Goal: Check status: Check status

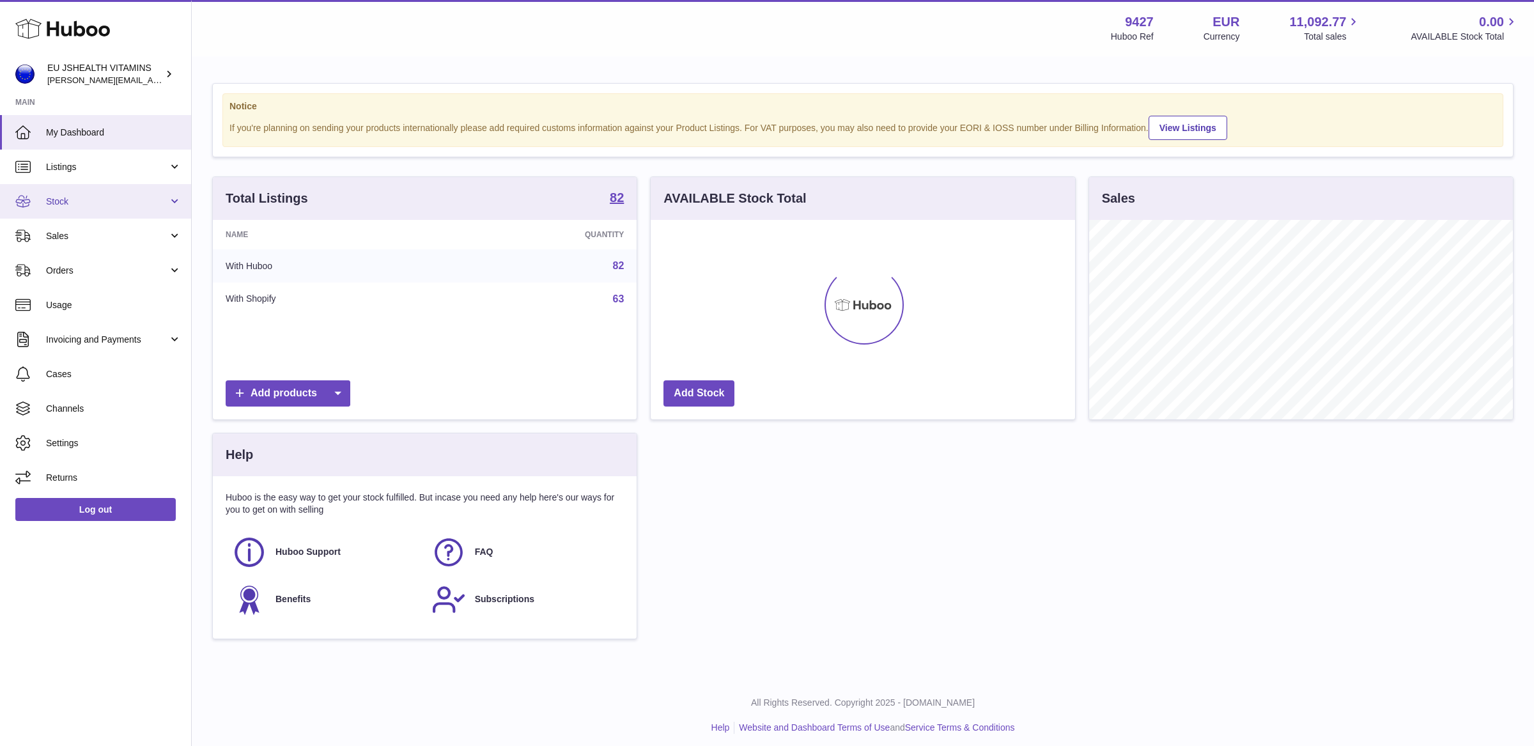
scroll to position [199, 424]
click at [90, 189] on link "Stock" at bounding box center [95, 201] width 191 height 35
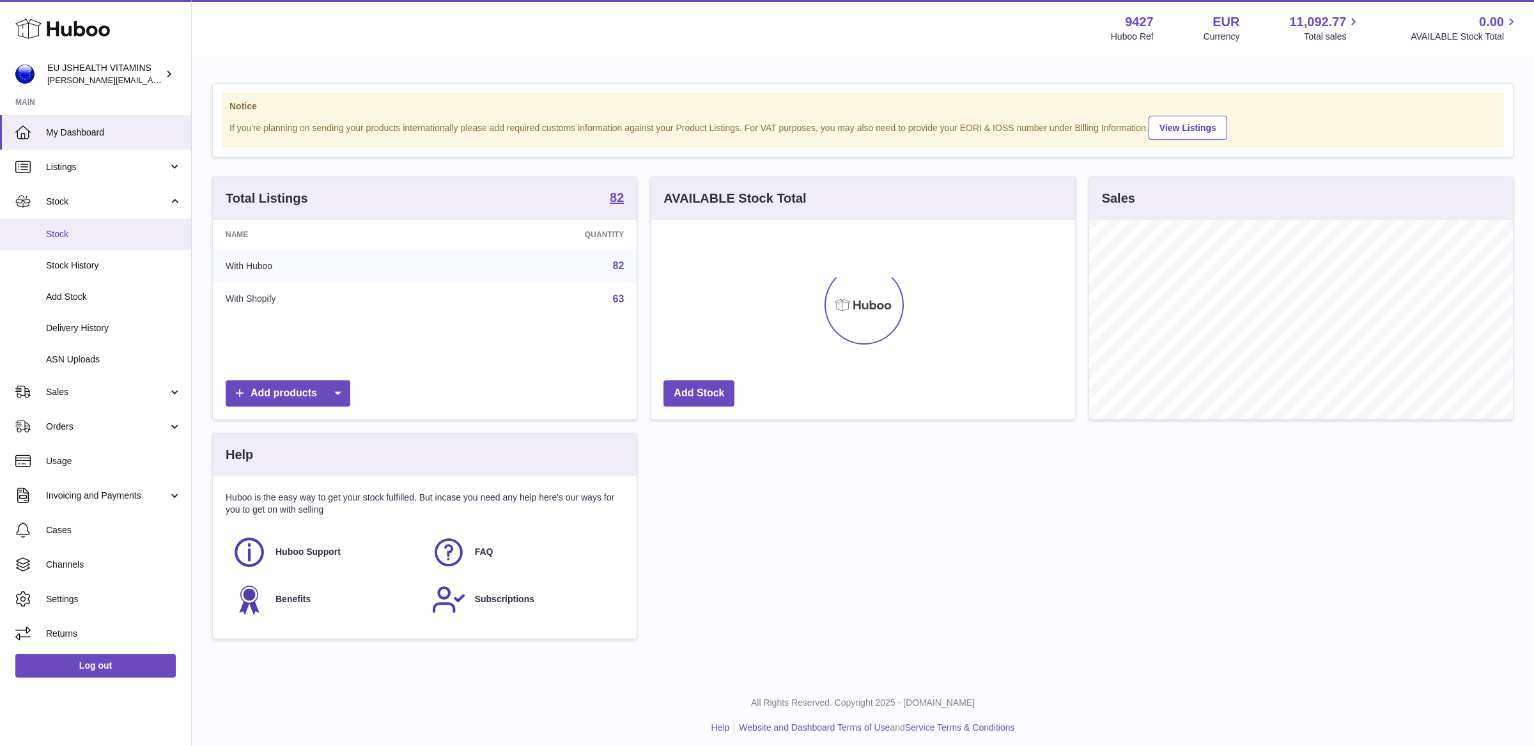
click at [74, 244] on link "Stock" at bounding box center [95, 234] width 191 height 31
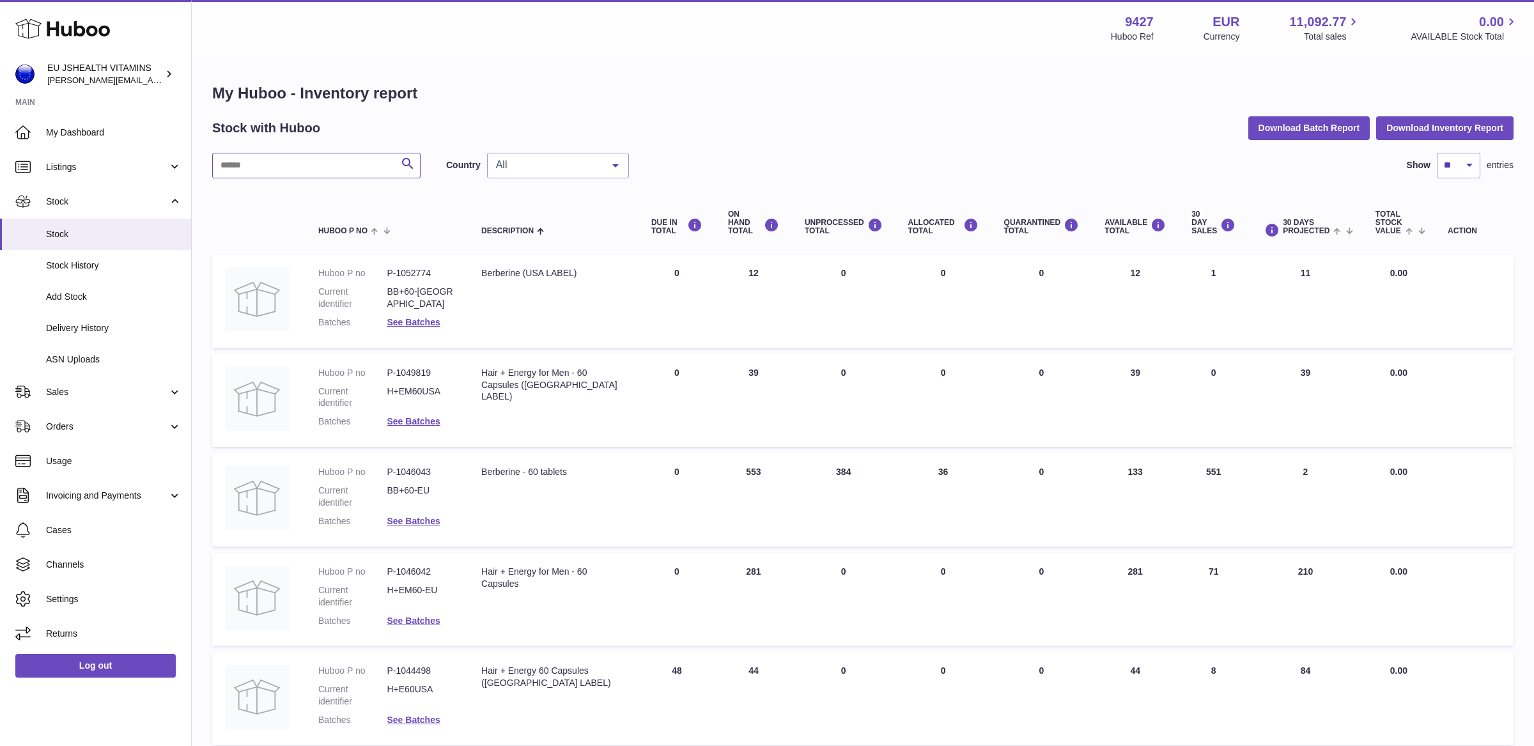
click at [288, 170] on input "text" at bounding box center [316, 166] width 208 height 26
click at [79, 327] on span "Delivery History" at bounding box center [113, 328] width 135 height 12
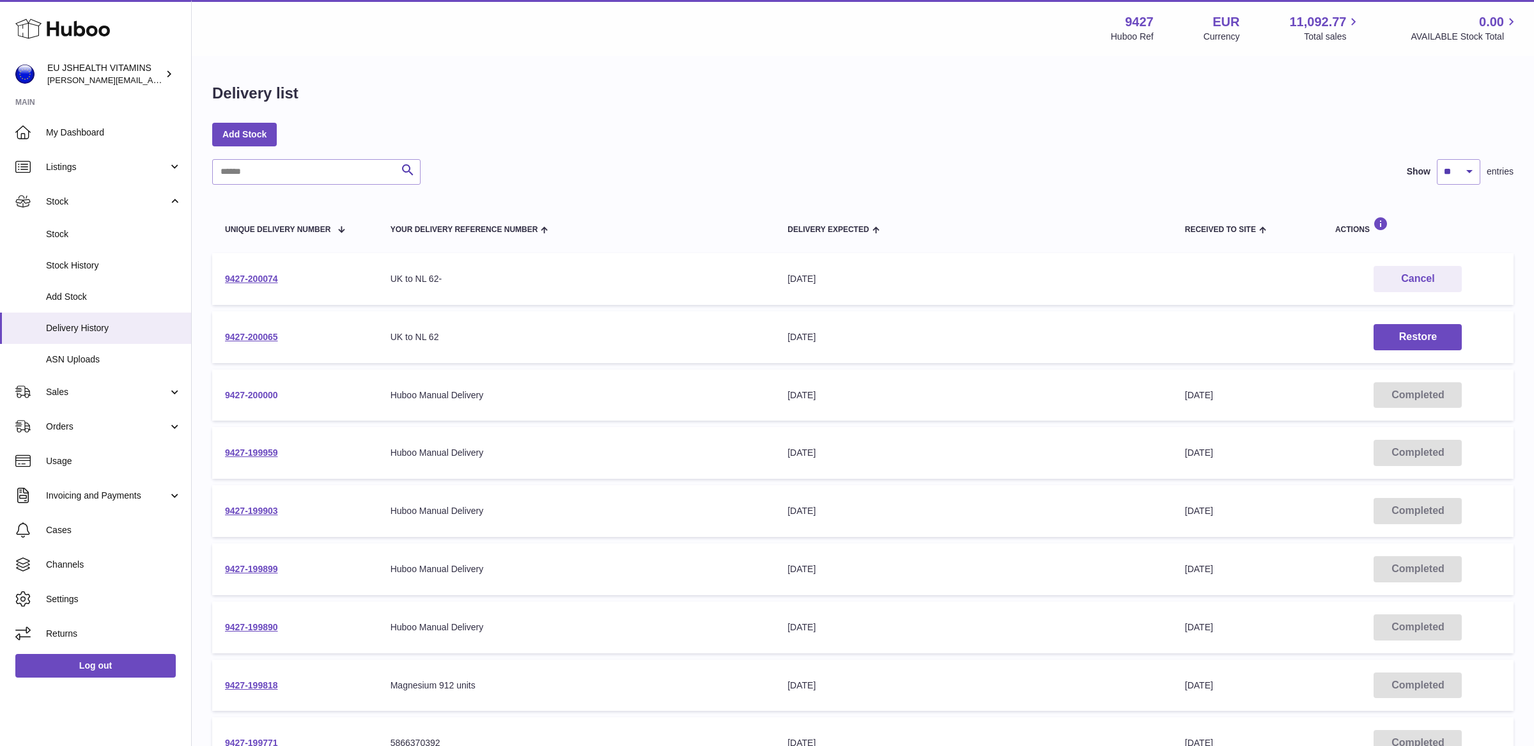
click at [263, 393] on link "9427-200000" at bounding box center [251, 395] width 53 height 10
click at [273, 452] on link "9427-199959" at bounding box center [251, 452] width 53 height 10
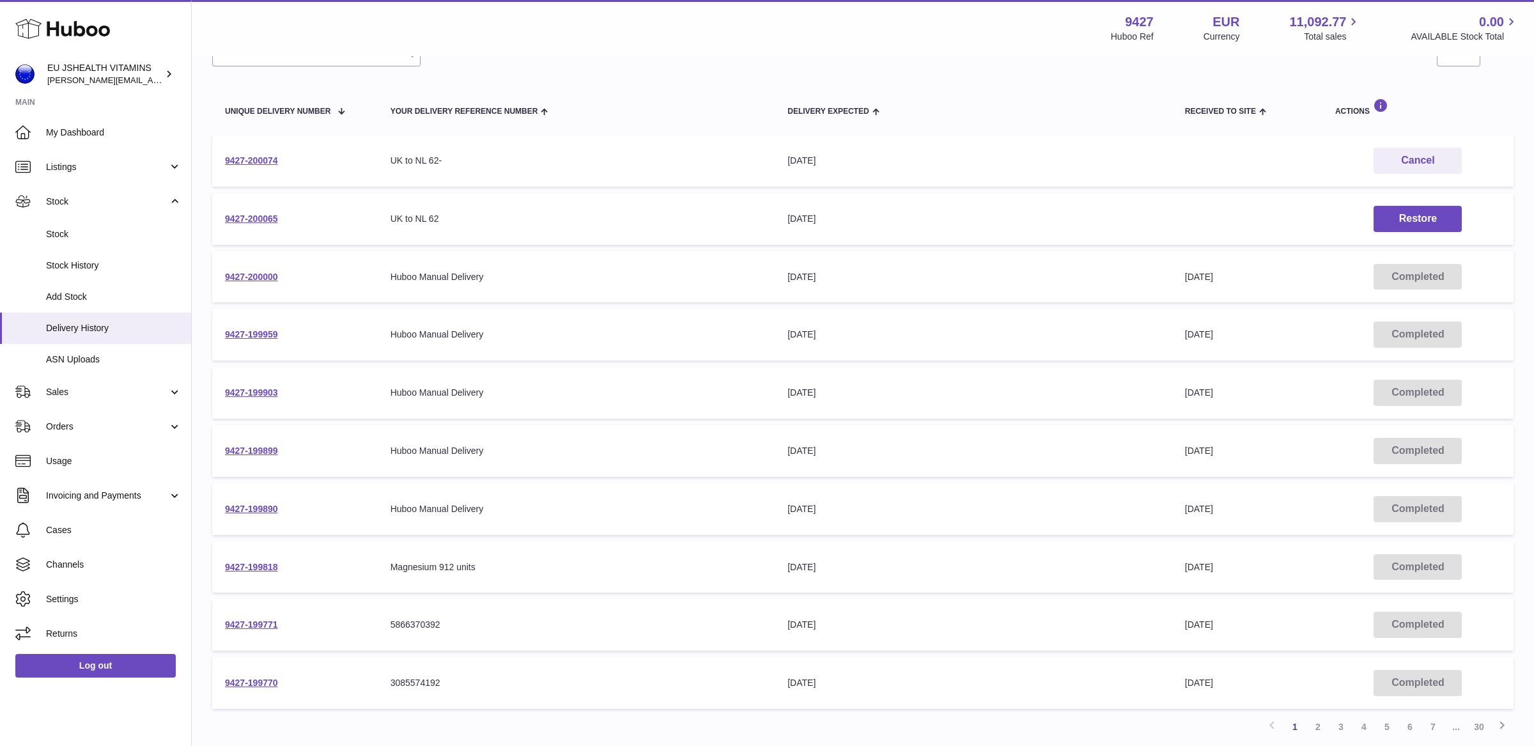
scroll to position [120, 0]
click at [256, 380] on td "9427-199903" at bounding box center [295, 391] width 166 height 52
click at [256, 390] on link "9427-199903" at bounding box center [251, 390] width 53 height 10
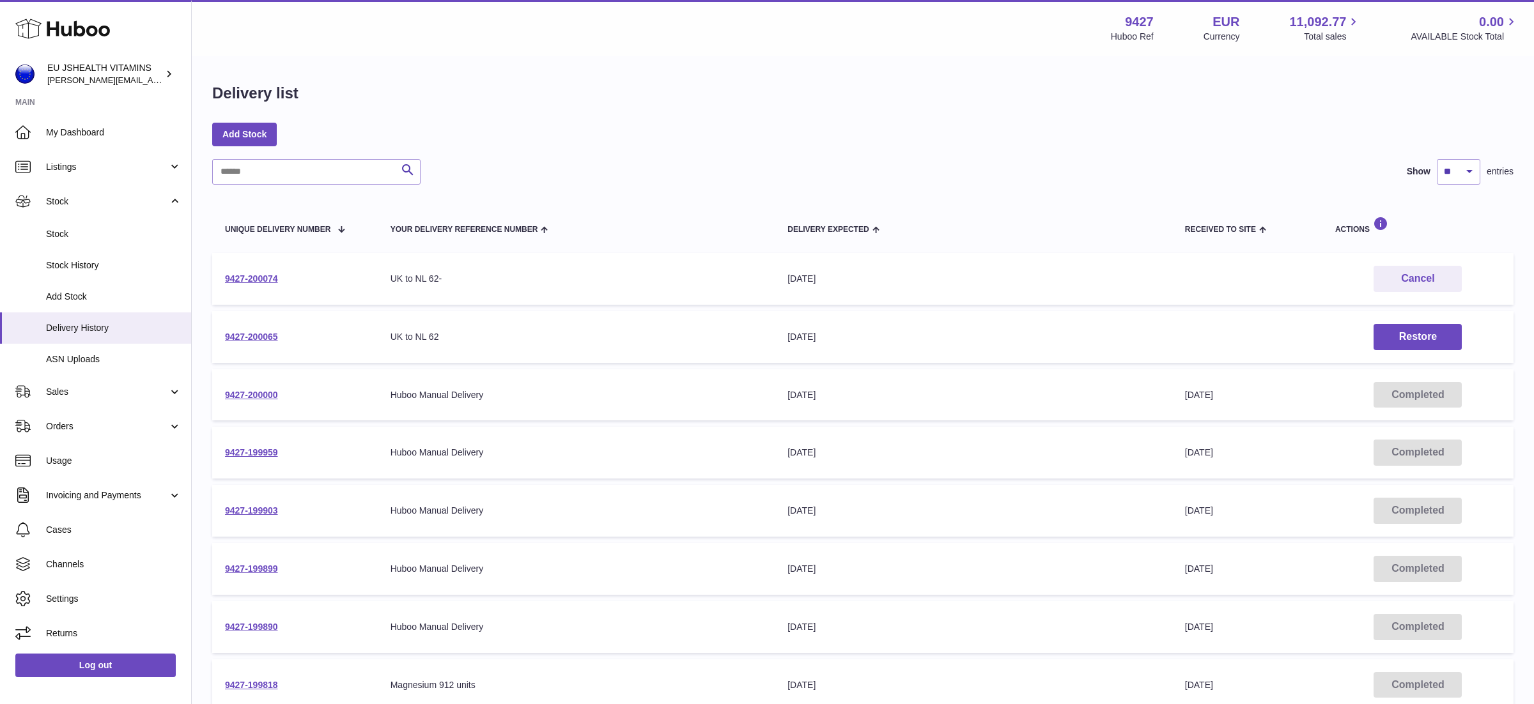
click at [401, 341] on div "UK to NL 62" at bounding box center [576, 337] width 372 height 12
drag, startPoint x: 439, startPoint y: 336, endPoint x: 383, endPoint y: 336, distance: 55.6
click at [383, 336] on td "Your Delivery Reference Number UK to NL 62" at bounding box center [576, 337] width 397 height 52
drag, startPoint x: 456, startPoint y: 269, endPoint x: 381, endPoint y: 268, distance: 74.8
click at [381, 268] on td "Your Delivery Reference Number UK to NL 62-" at bounding box center [576, 279] width 397 height 52
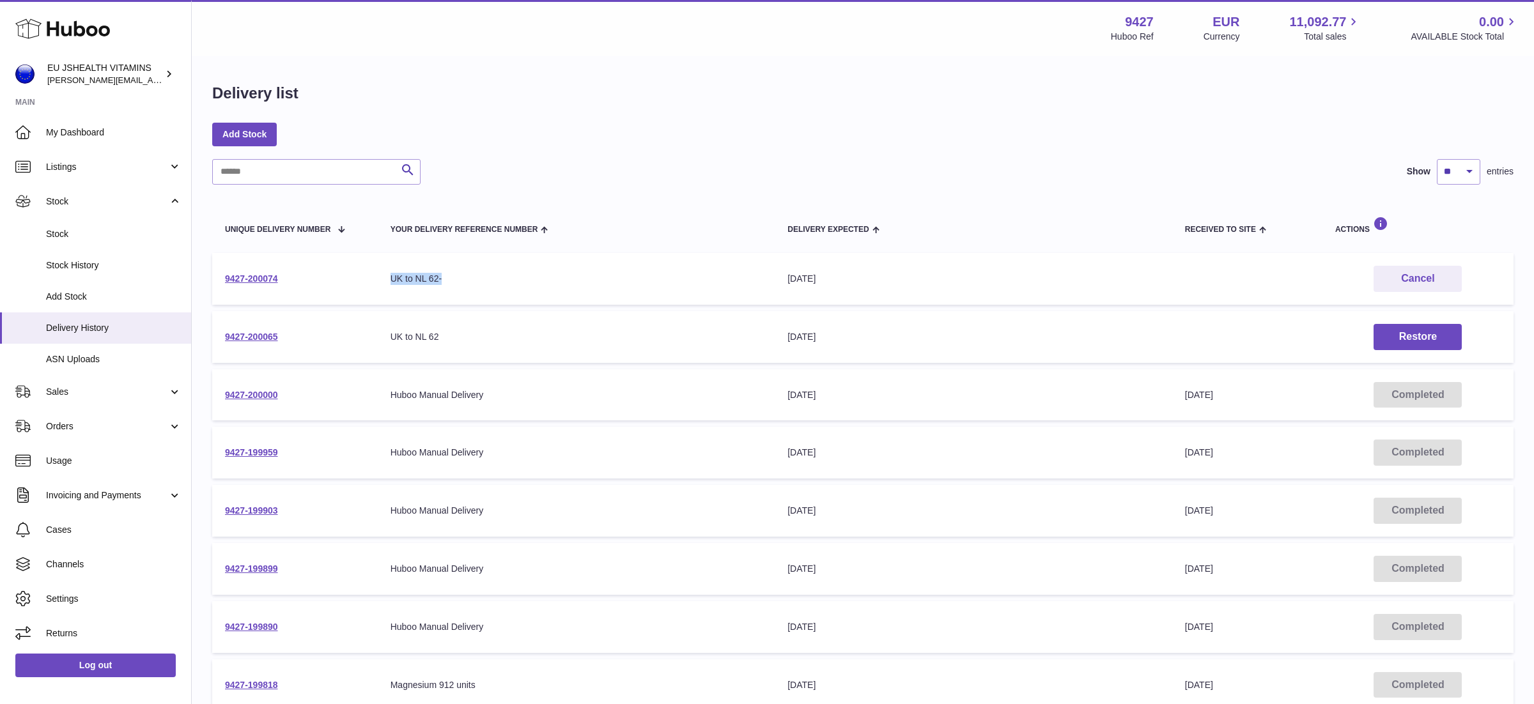
drag, startPoint x: 383, startPoint y: 279, endPoint x: 462, endPoint y: 279, distance: 79.2
click at [462, 279] on td "Your Delivery Reference Number UK to NL 62-" at bounding box center [576, 279] width 397 height 52
click at [242, 338] on link "9427-200065" at bounding box center [251, 337] width 53 height 10
click at [265, 273] on link "9427-200074" at bounding box center [251, 278] width 53 height 10
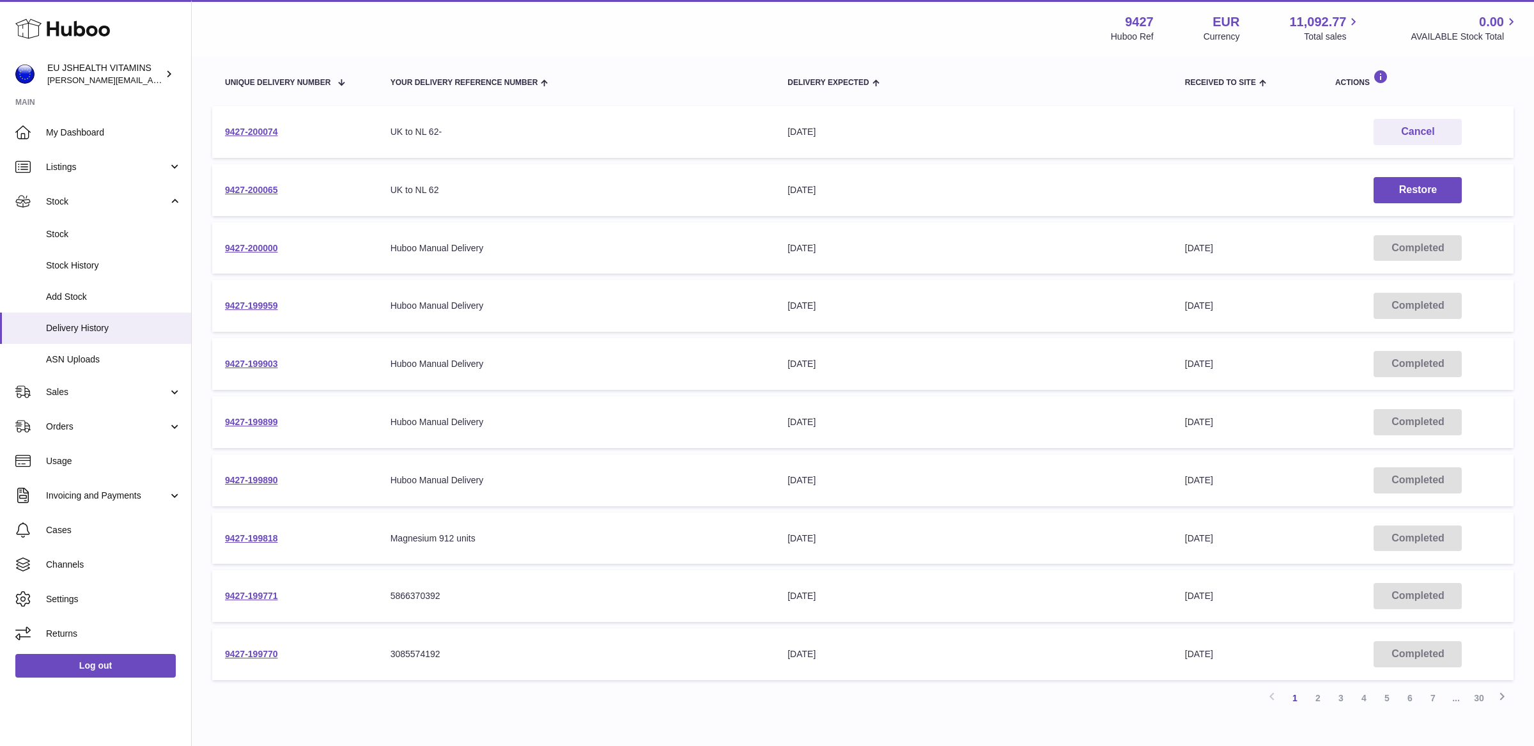
scroll to position [148, 0]
click at [257, 359] on link "9427-199903" at bounding box center [251, 363] width 53 height 10
click at [246, 419] on link "9427-199899" at bounding box center [251, 421] width 53 height 10
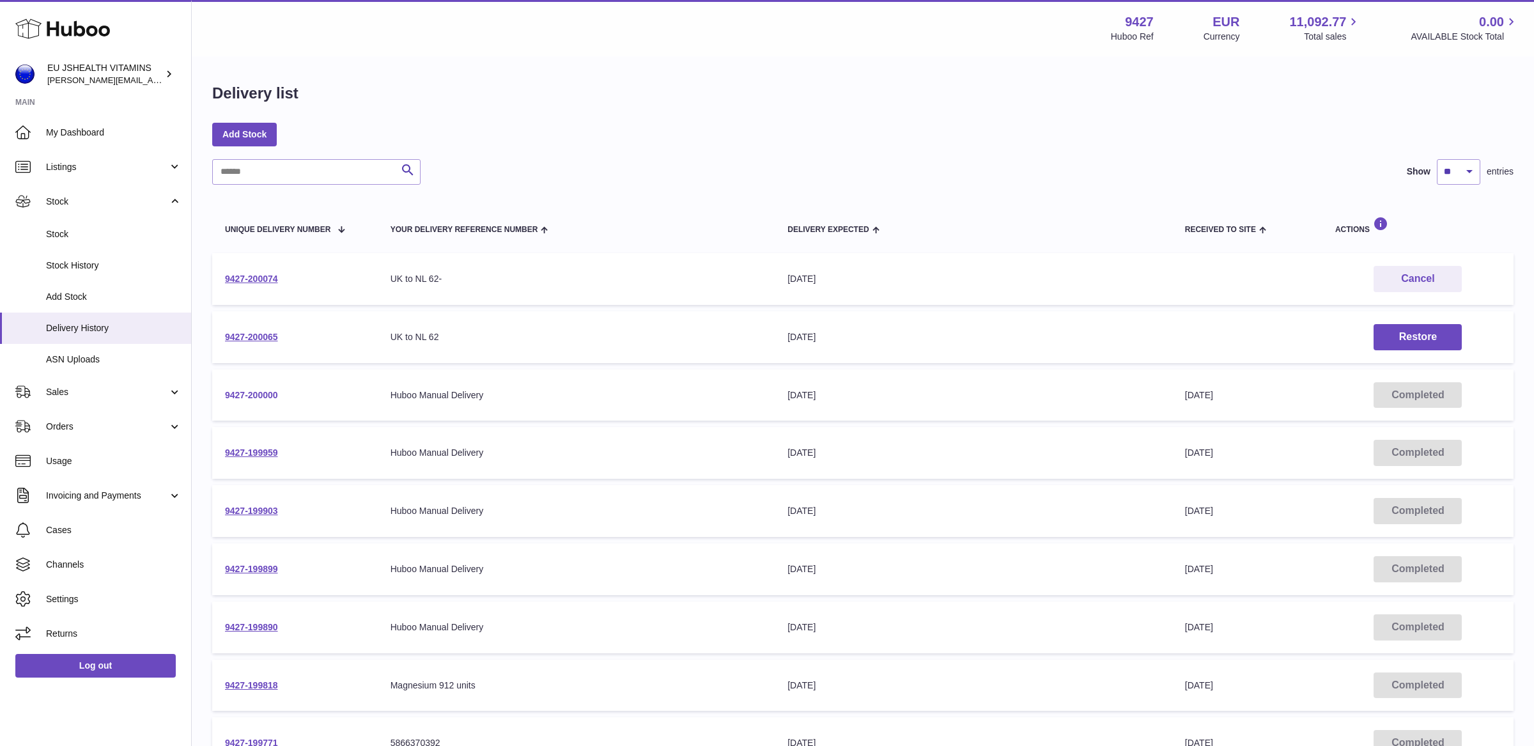
click at [240, 398] on link "9427-200000" at bounding box center [251, 395] width 53 height 10
click at [260, 456] on link "9427-199959" at bounding box center [251, 452] width 53 height 10
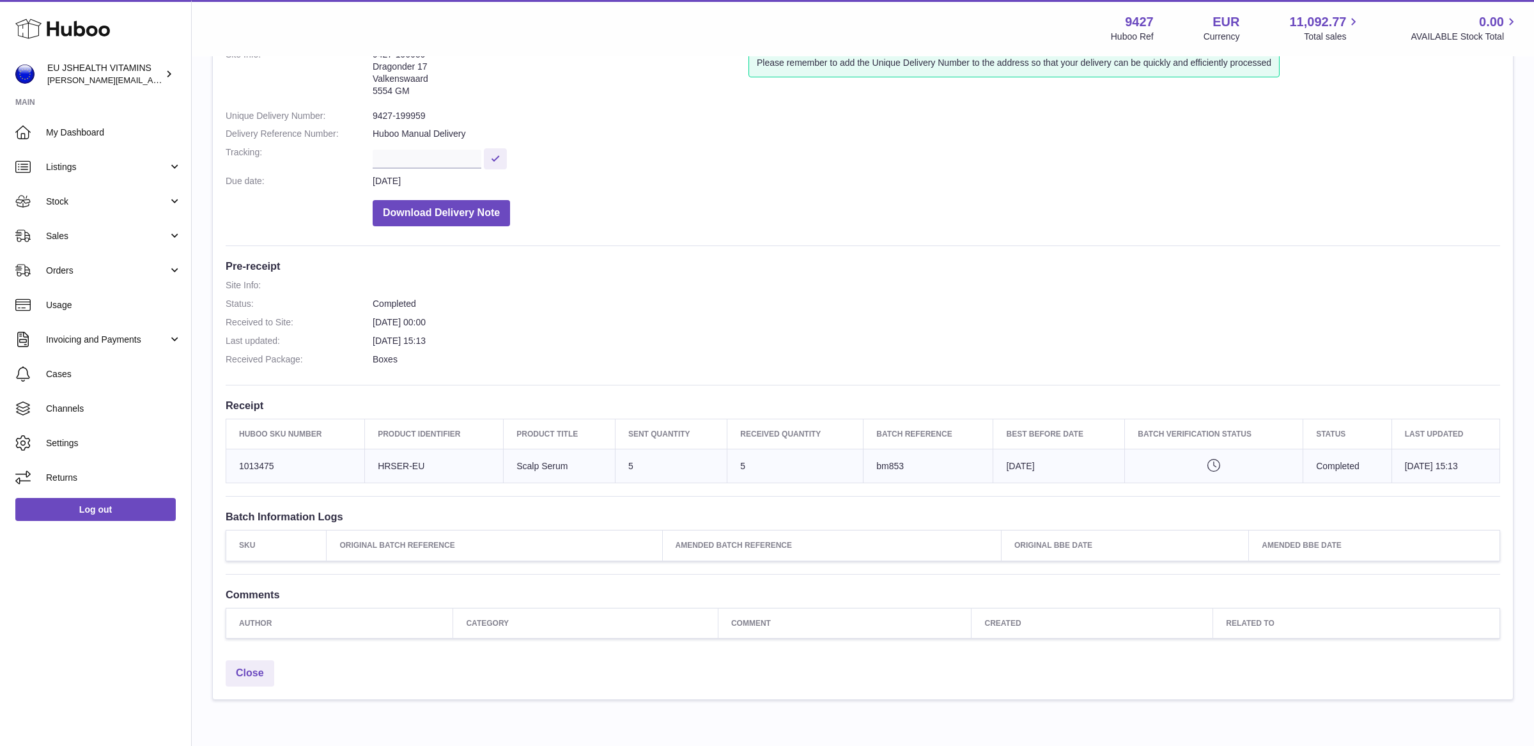
scroll to position [106, 0]
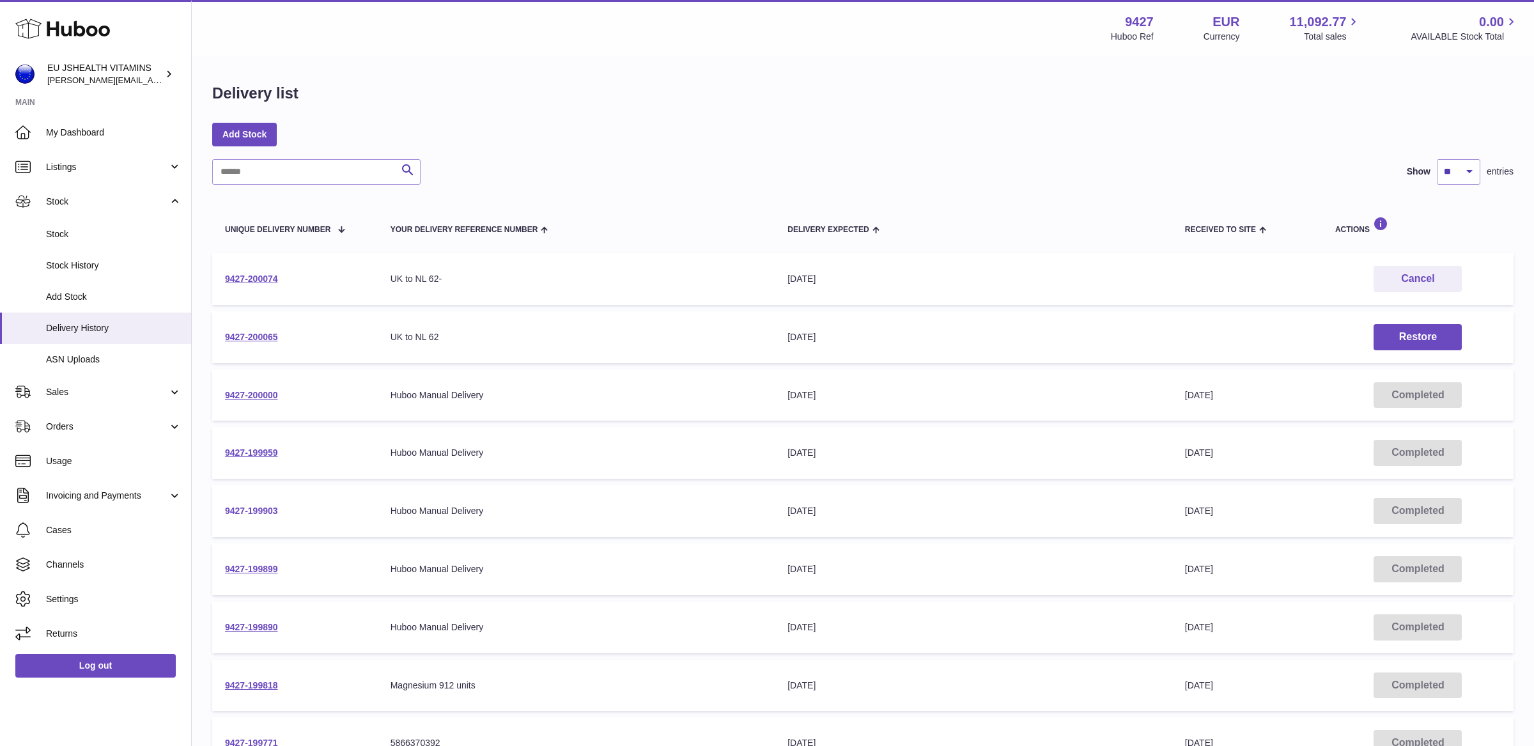
click at [259, 509] on link "9427-199903" at bounding box center [251, 510] width 53 height 10
click at [107, 200] on span "Stock" at bounding box center [107, 202] width 122 height 12
